Goal: Task Accomplishment & Management: Use online tool/utility

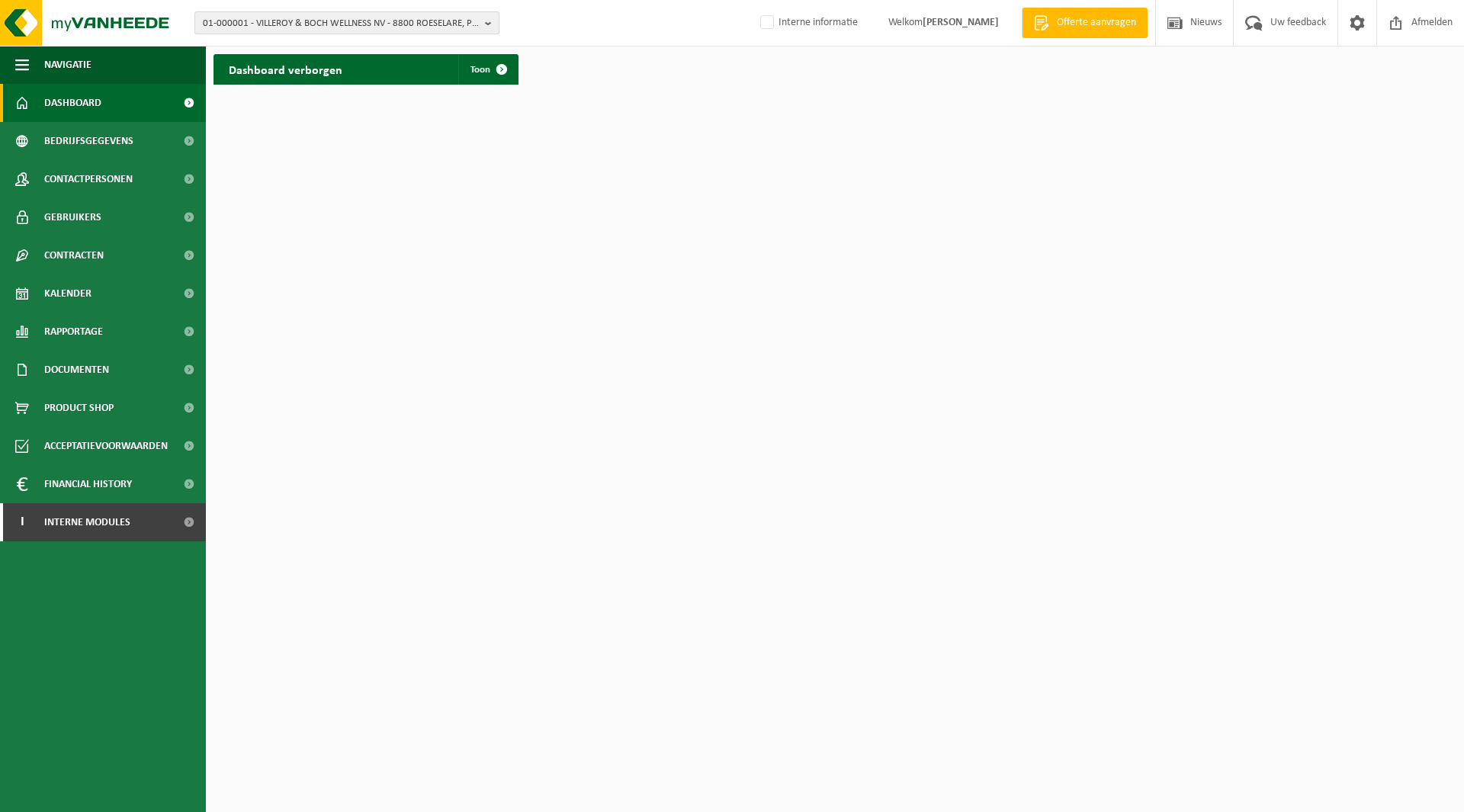
click at [235, 15] on span "01-000001 - VILLEROY & BOCH WELLNESS NV - 8800 ROESELARE, POPULIERSTRAAT 1" at bounding box center [341, 23] width 276 height 23
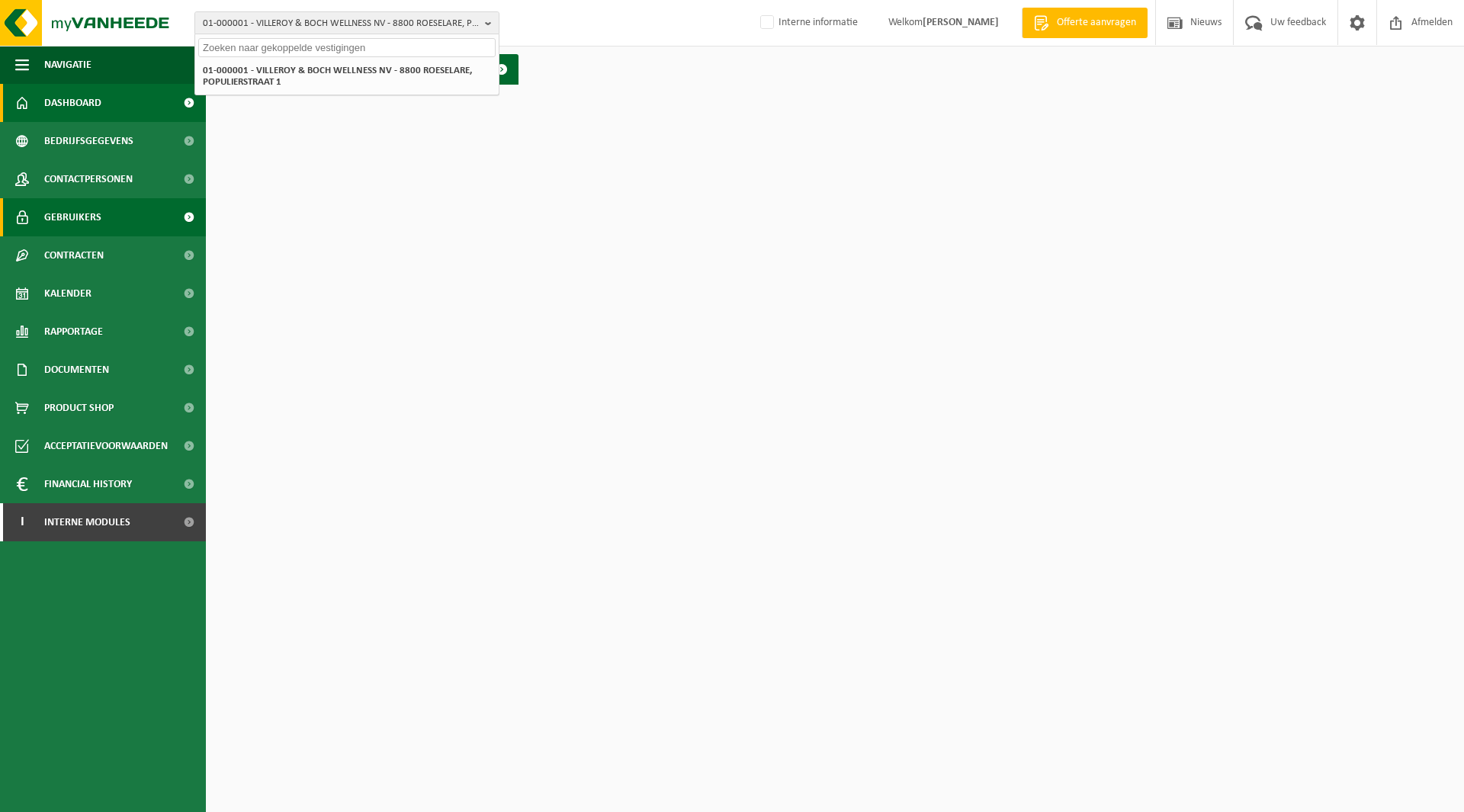
click at [73, 217] on span "Gebruikers" at bounding box center [73, 217] width 57 height 39
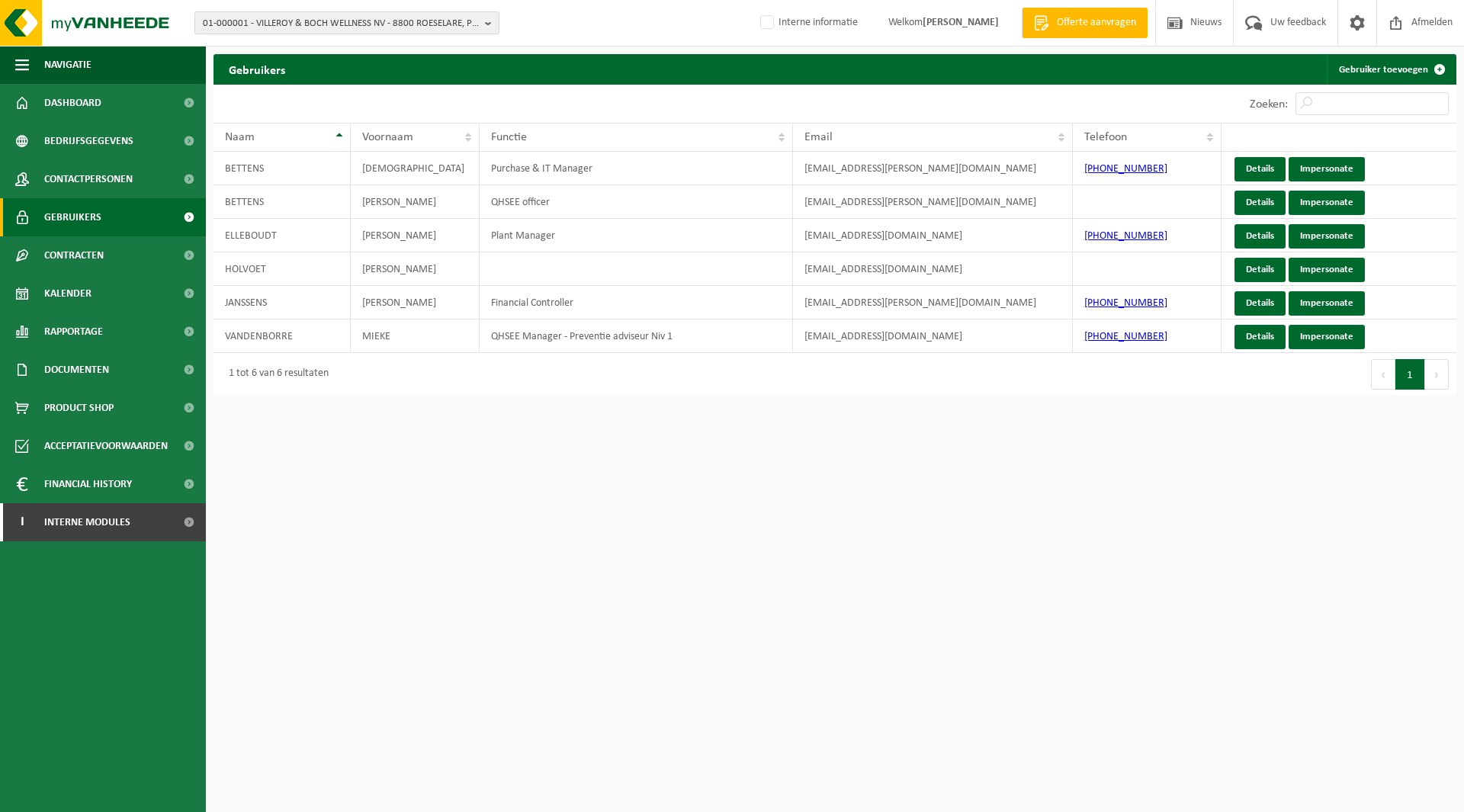
click at [194, 216] on span at bounding box center [188, 217] width 35 height 39
click at [74, 528] on span "Interne modules" at bounding box center [87, 522] width 86 height 39
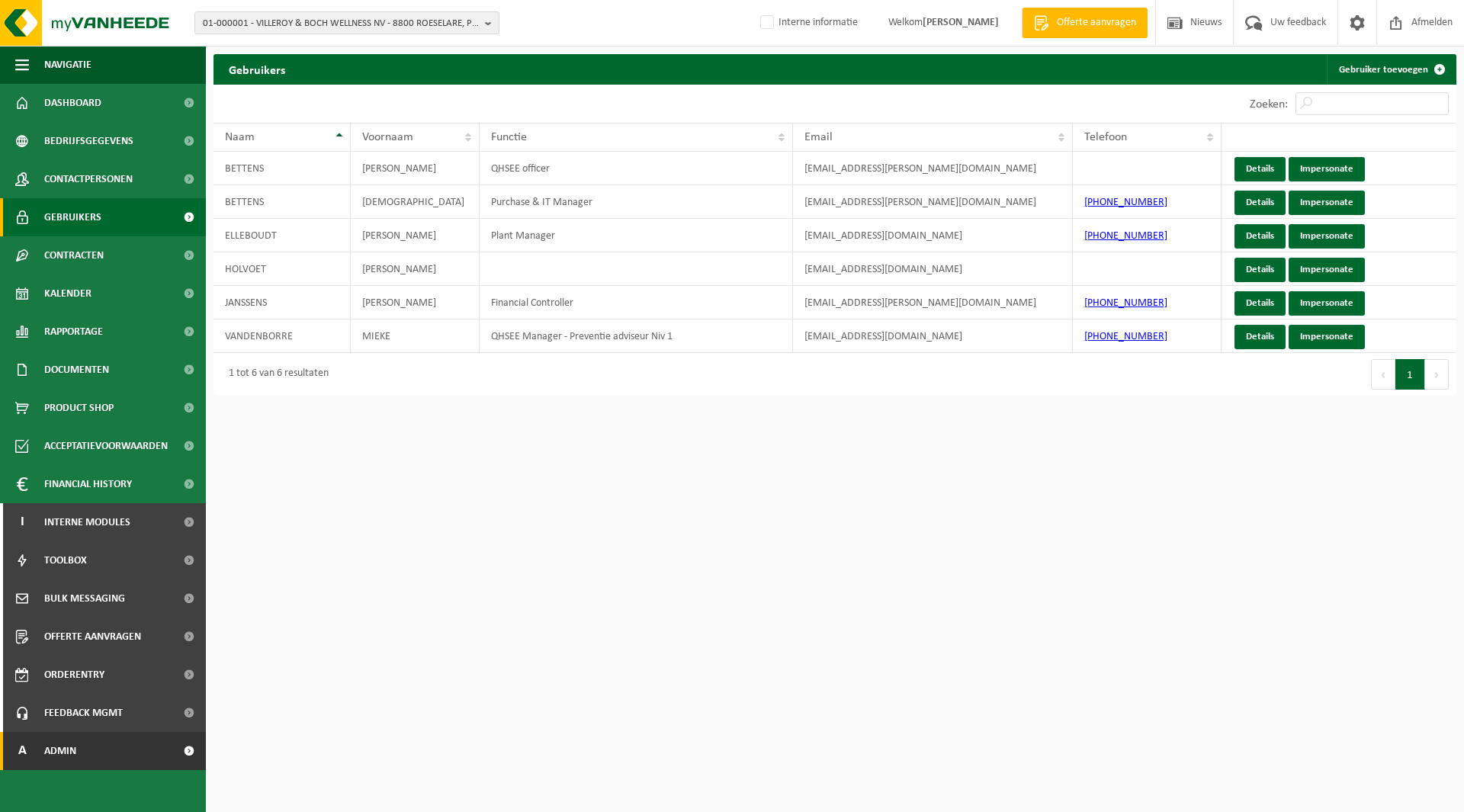
click at [75, 752] on span "Admin" at bounding box center [60, 751] width 32 height 39
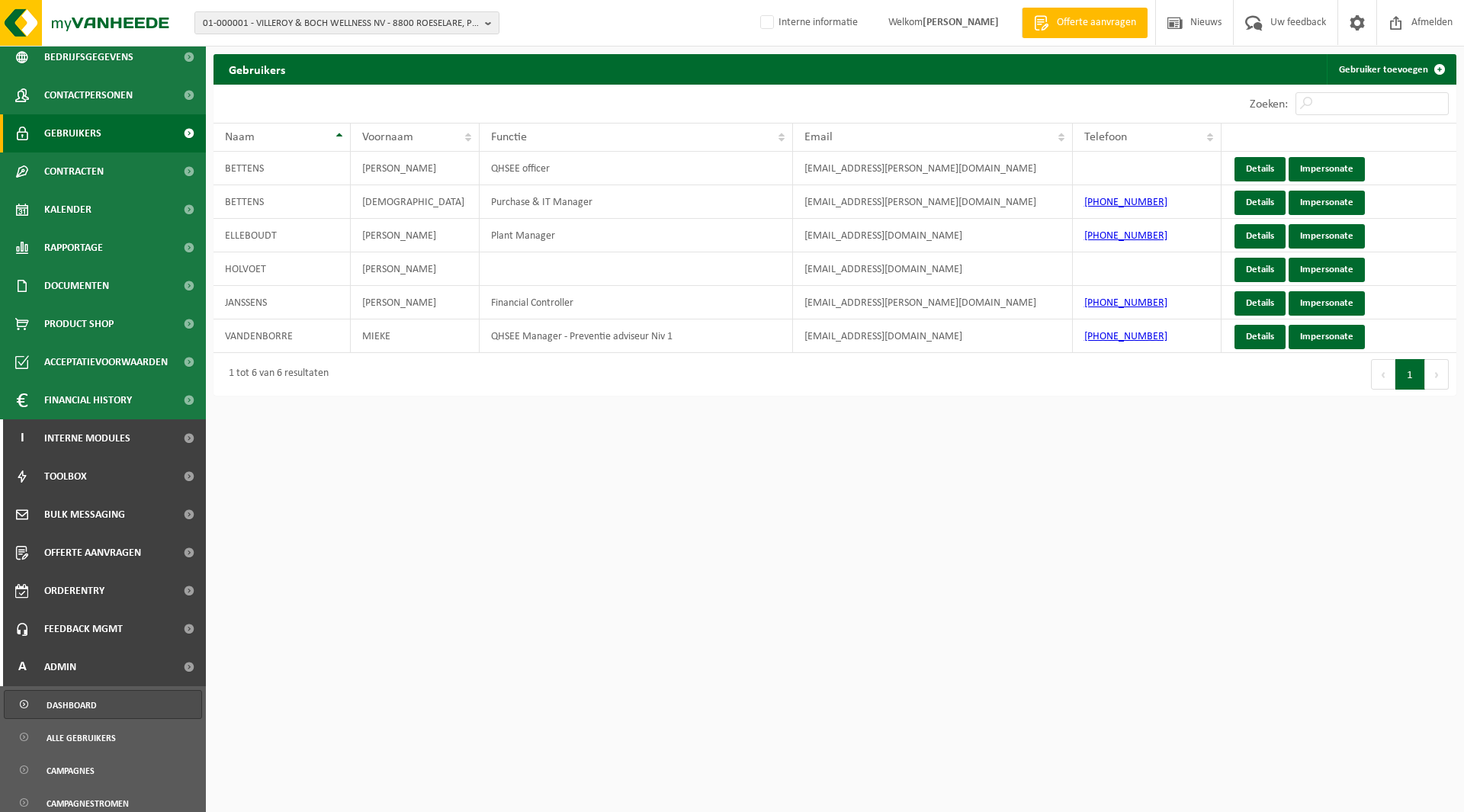
scroll to position [152, 0]
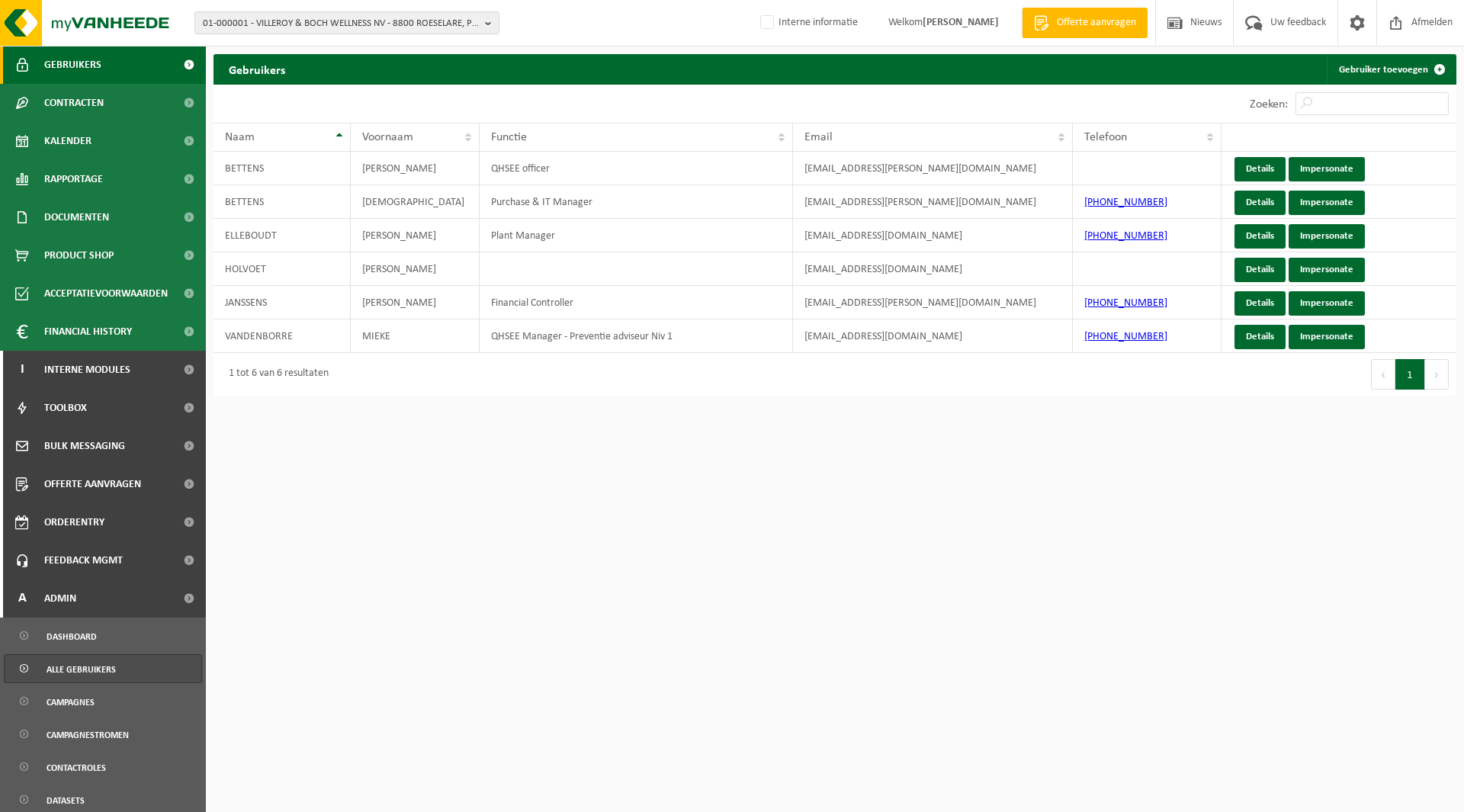
click at [78, 659] on span "Alle gebruikers" at bounding box center [81, 668] width 69 height 29
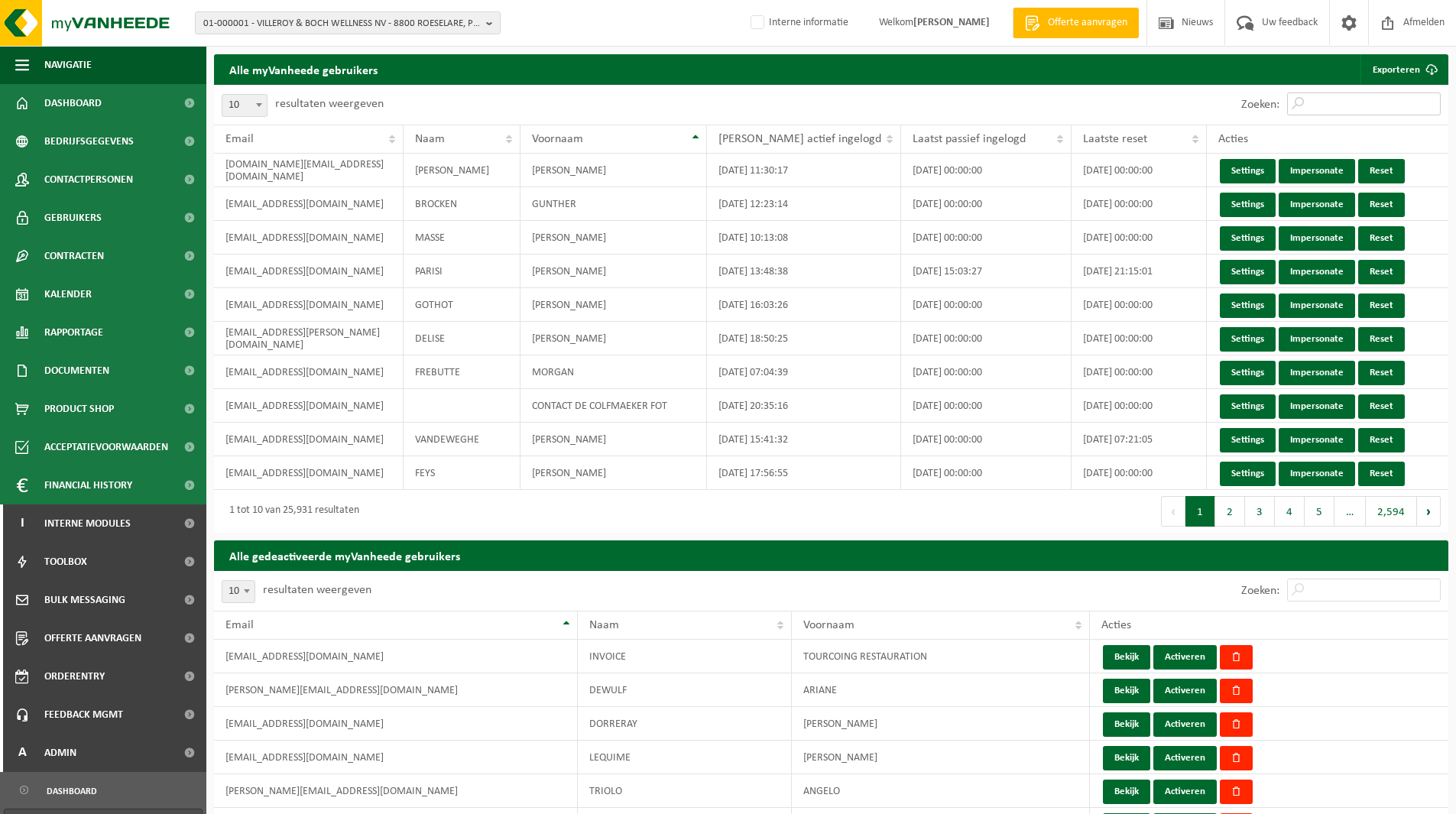
click at [1355, 102] on input "Zoeken:" at bounding box center [1364, 103] width 154 height 23
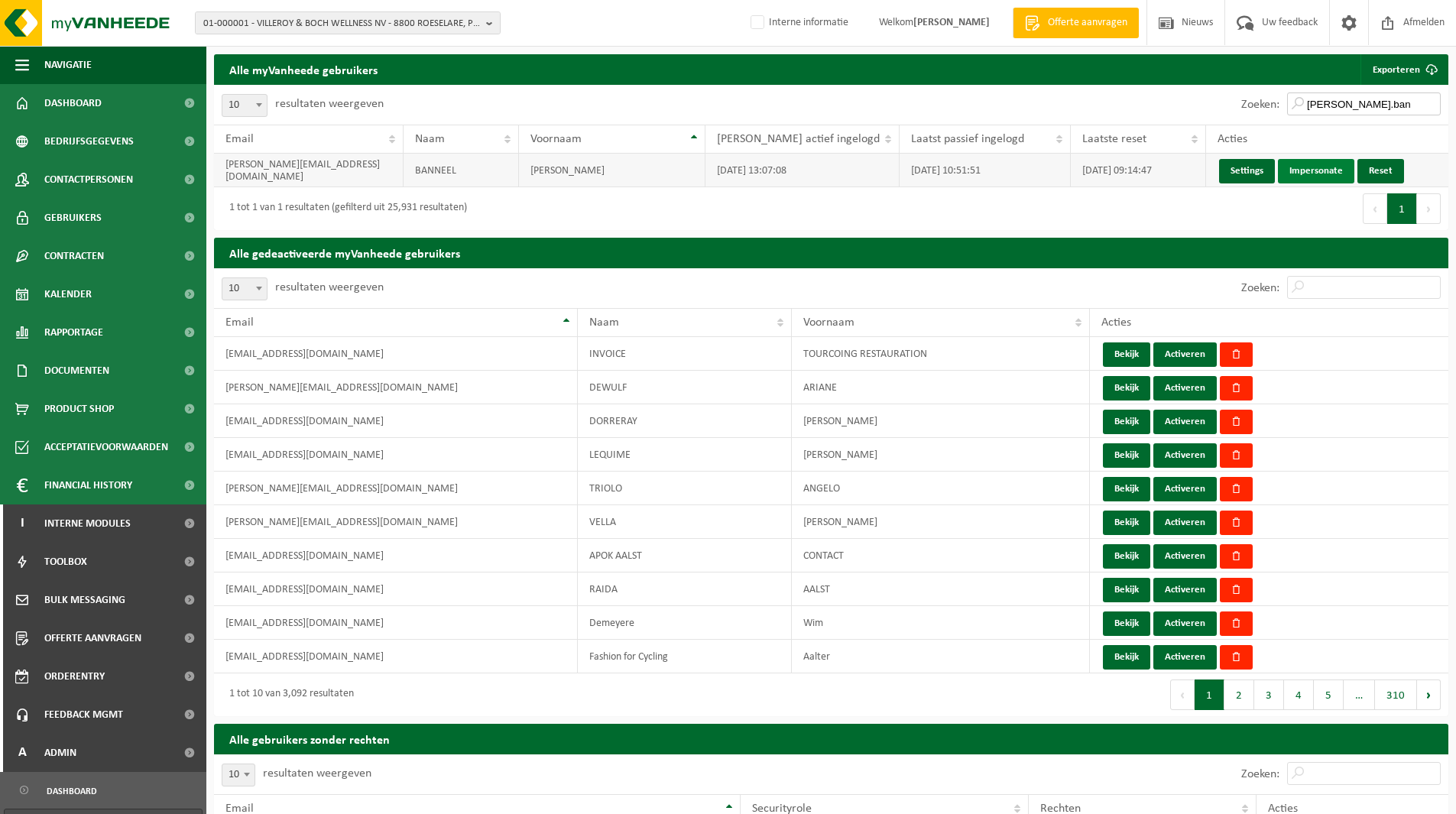
type input "benjamin.ban"
click at [1294, 175] on link "Impersonate" at bounding box center [1315, 171] width 76 height 25
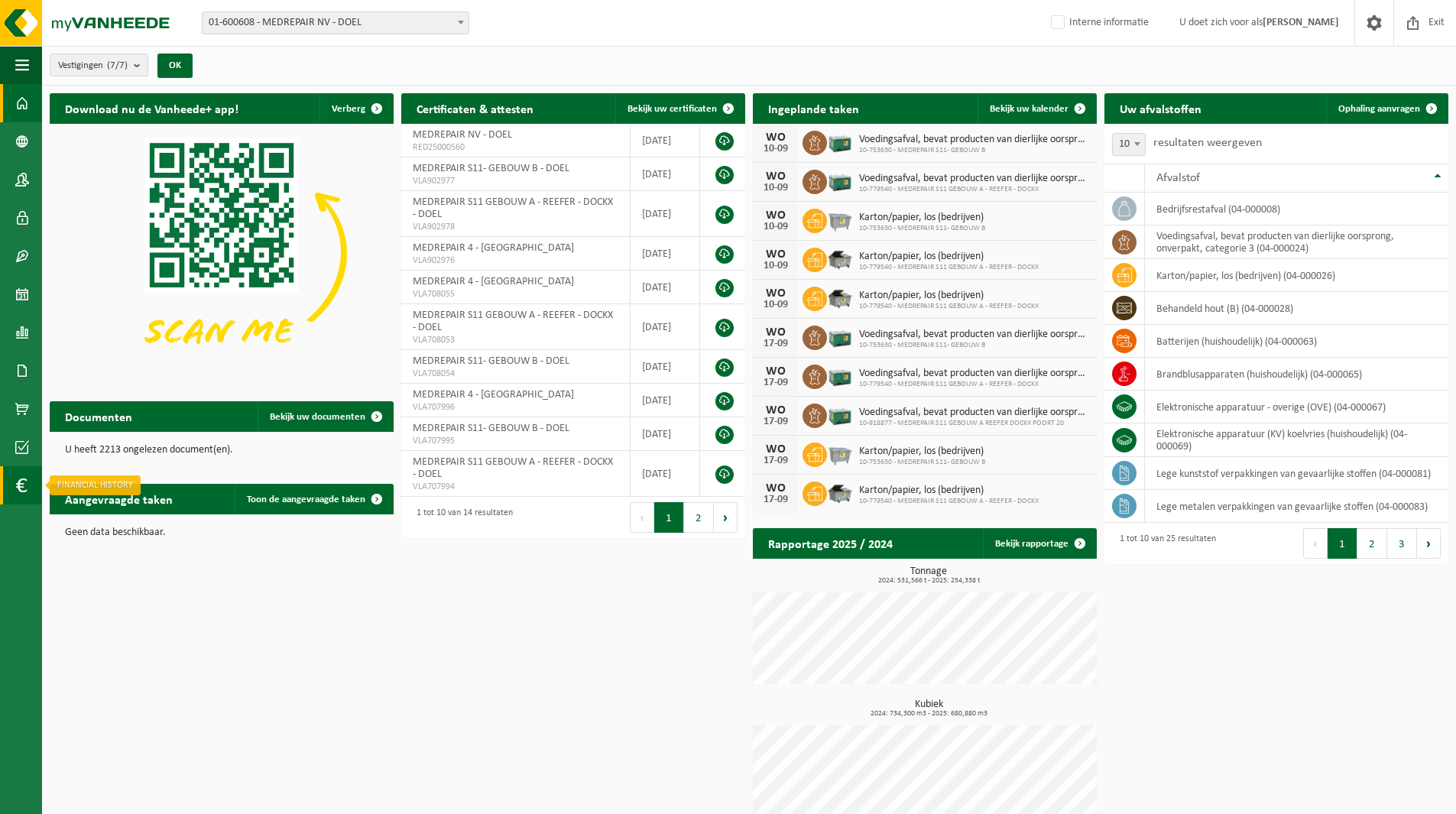
click at [17, 480] on span at bounding box center [21, 485] width 12 height 39
click at [95, 515] on span "In lijstvorm" at bounding box center [115, 517] width 54 height 29
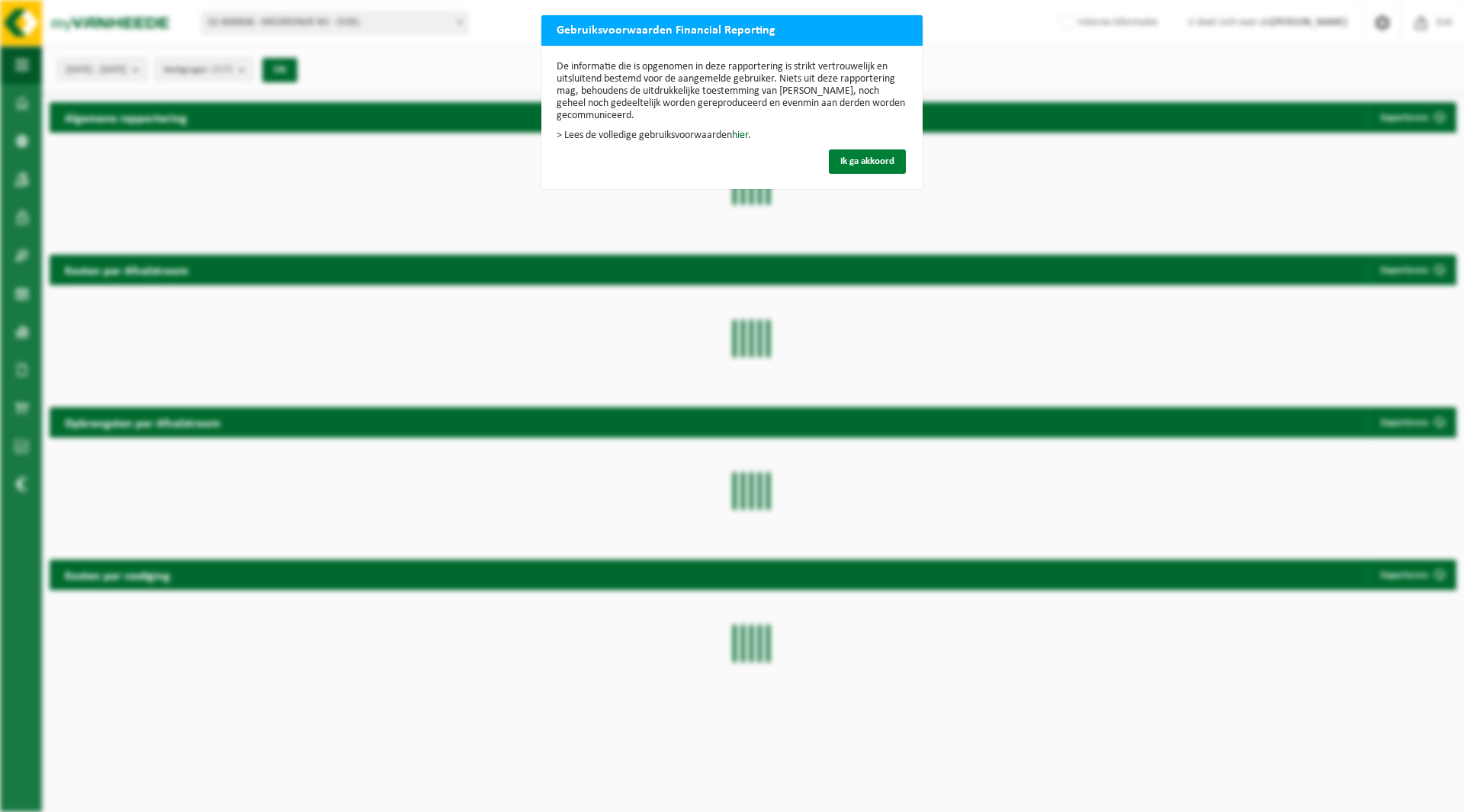
click at [867, 151] on button "Ik ga akkoord" at bounding box center [868, 161] width 77 height 25
